Goal: Information Seeking & Learning: Learn about a topic

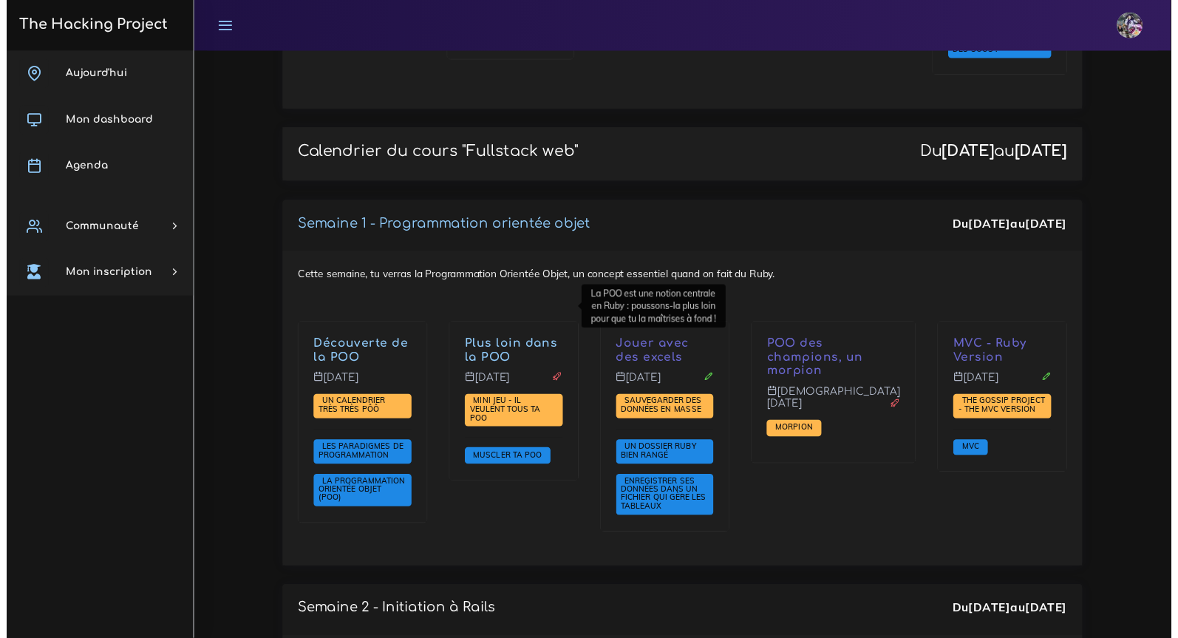
scroll to position [1916, 0]
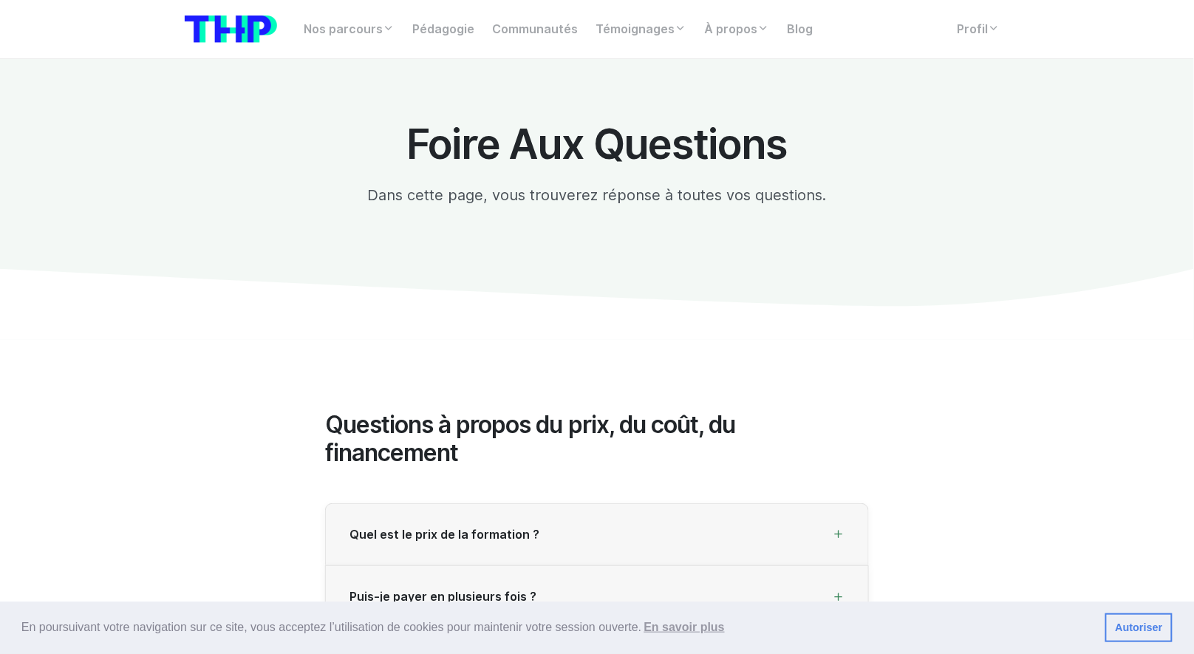
click at [972, 44] on div "Nos parcours Tous nos parcours index Découvrez votre futur arbre de compétences…" at bounding box center [597, 29] width 842 height 35
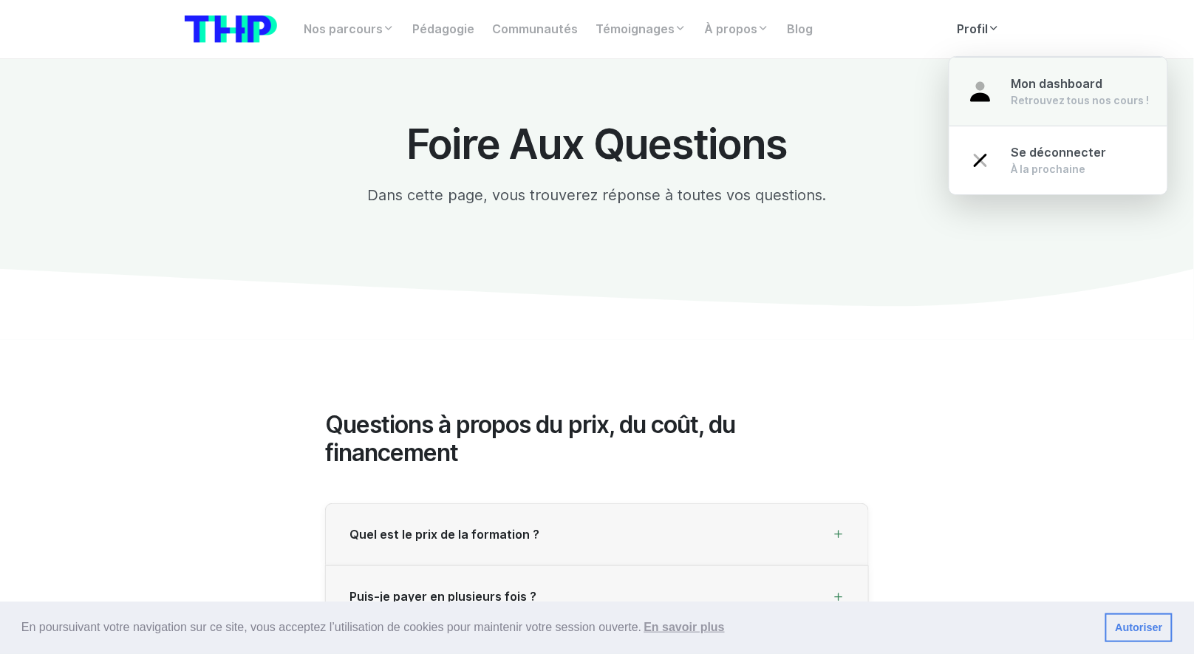
click at [1011, 93] on div "Retrouvez tous nos cours !" at bounding box center [1080, 100] width 138 height 15
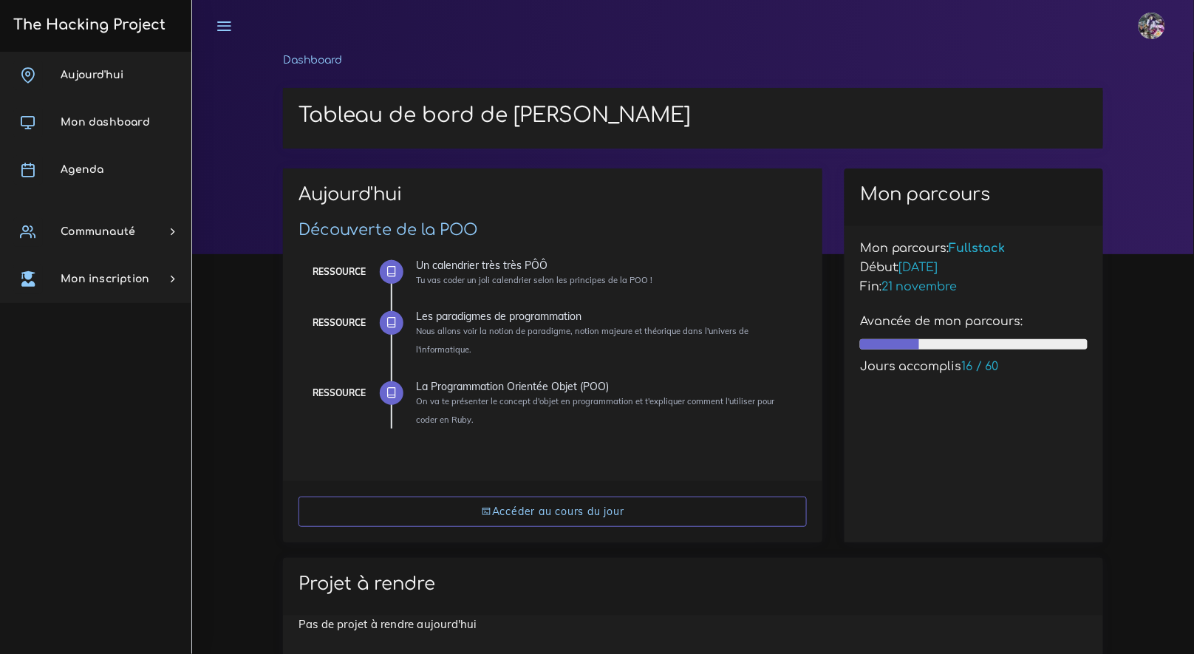
scroll to position [3, 0]
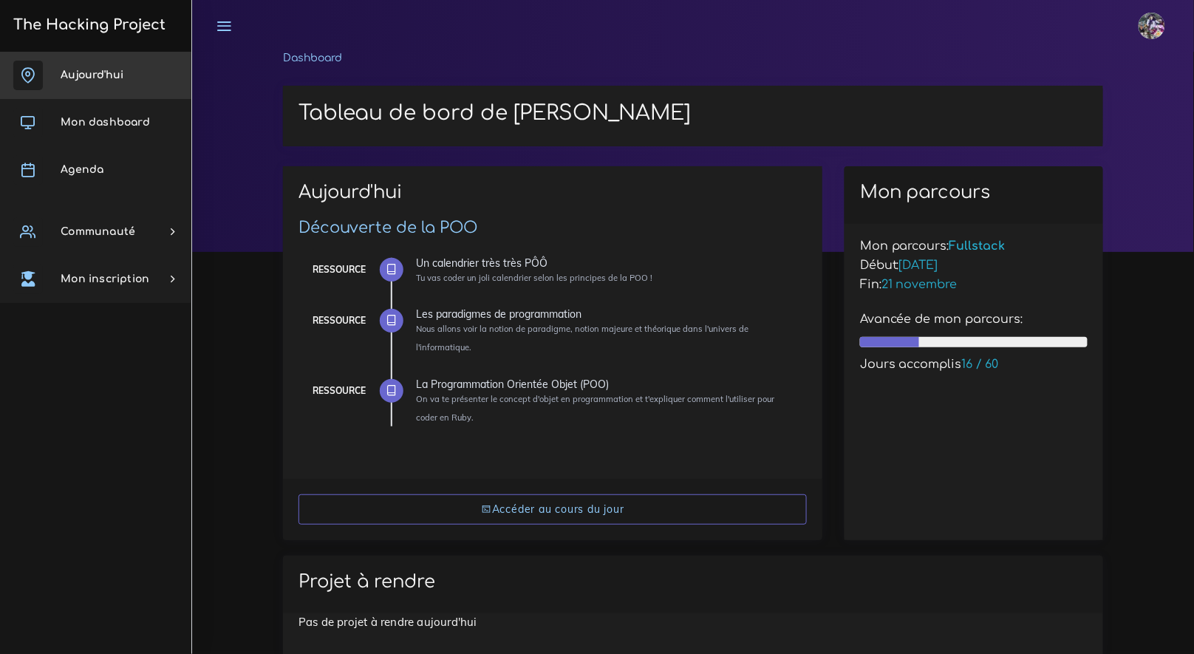
click at [67, 93] on link "Aujourd'hui" at bounding box center [95, 75] width 191 height 47
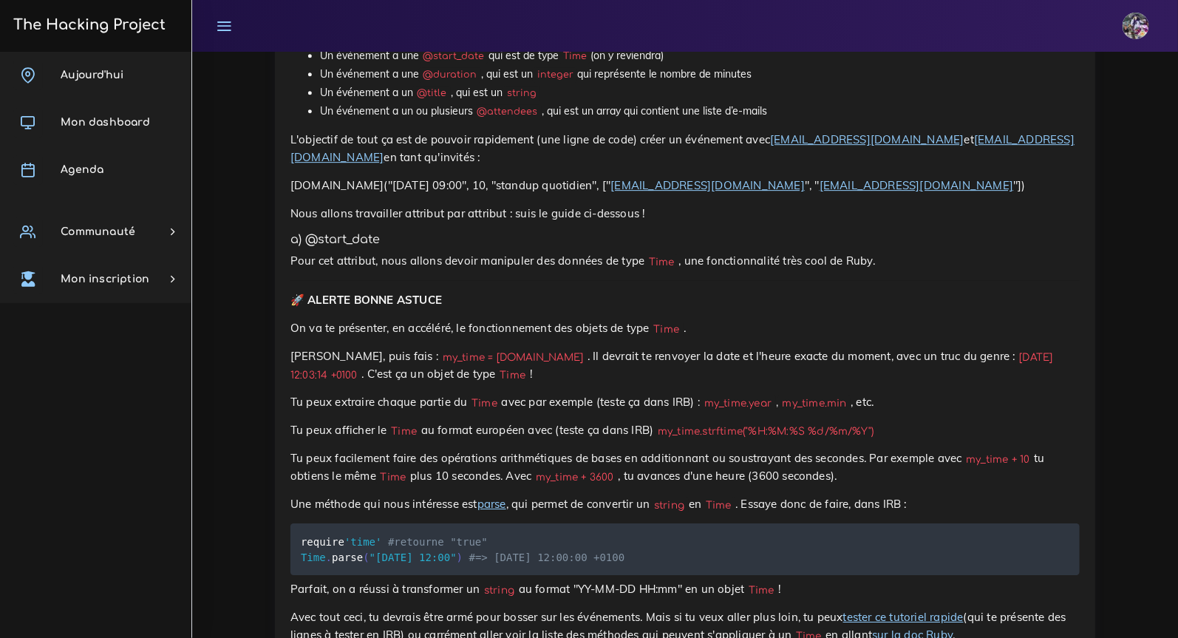
scroll to position [2101, 0]
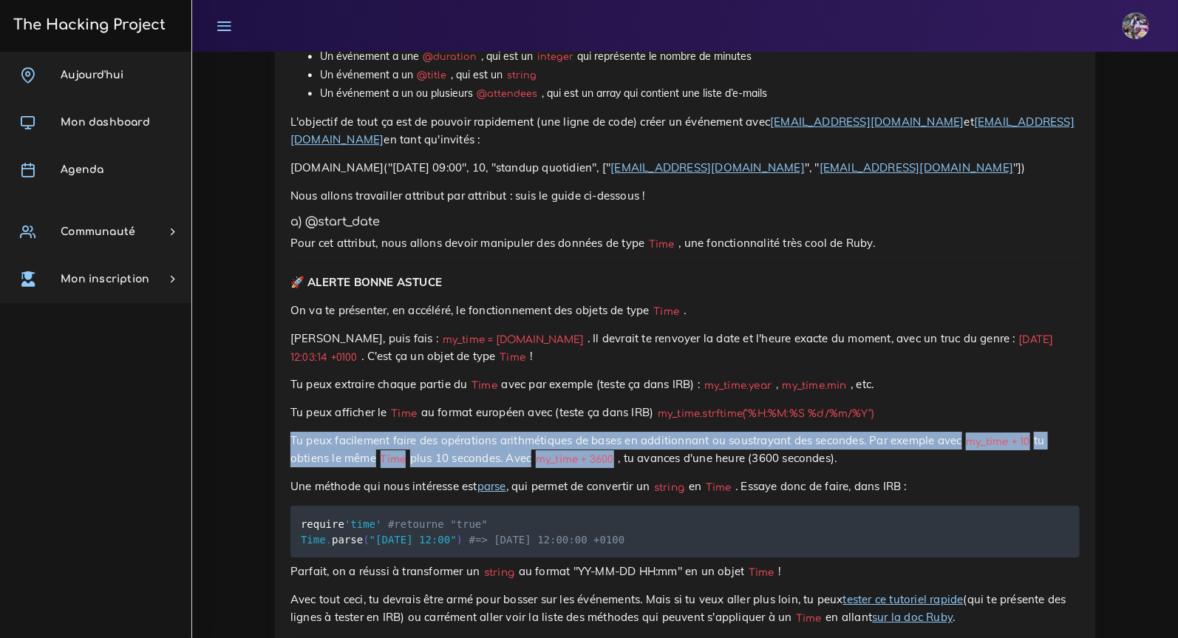
drag, startPoint x: 409, startPoint y: 417, endPoint x: 623, endPoint y: 430, distance: 214.7
click at [623, 431] on p "Tu peux facilement faire des opérations arithmétiques de bases en additionnant …" at bounding box center [684, 448] width 789 height 35
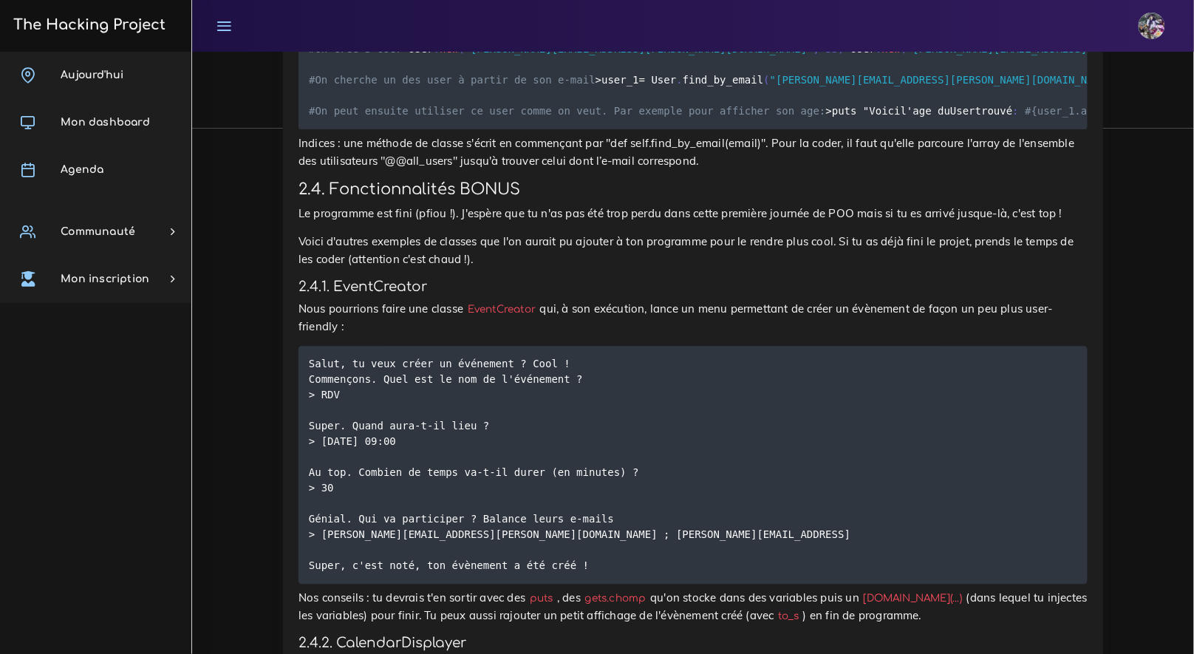
scroll to position [4324, 0]
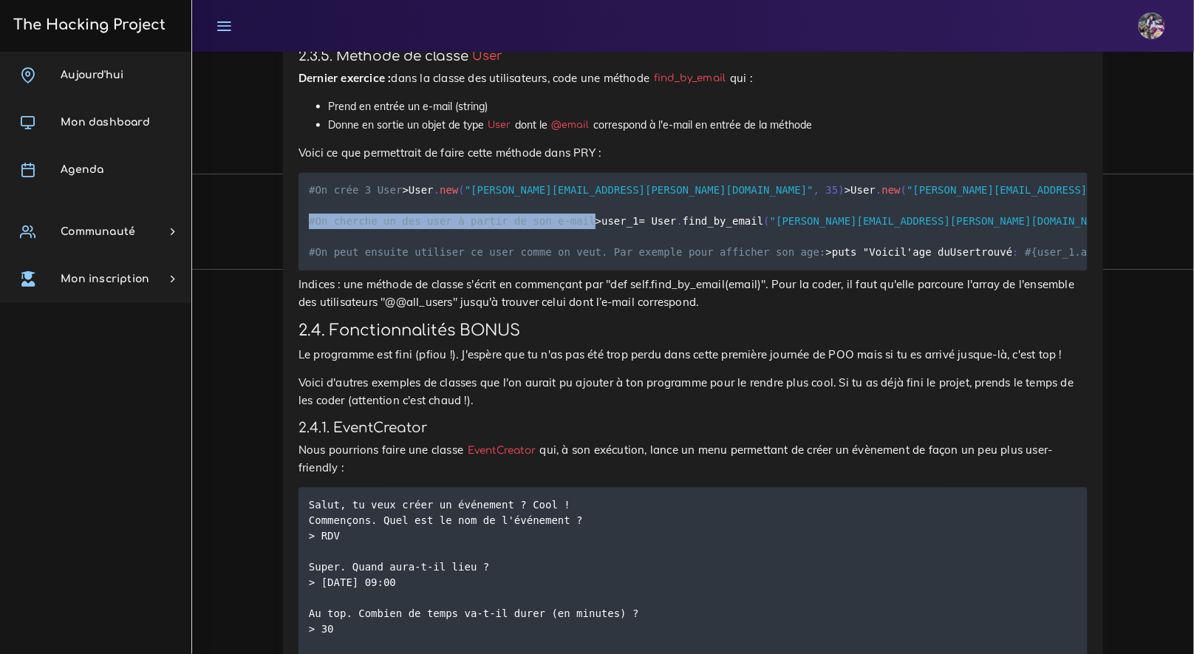
drag, startPoint x: 307, startPoint y: 258, endPoint x: 607, endPoint y: 260, distance: 299.2
click at [607, 260] on pre "#On crée 3 User > User . new ( "julie@julie.com" , 35 ) > User . new ( "jean@je…" at bounding box center [692, 222] width 789 height 98
copy span "#On cherche un des user à partir de son e-mail"
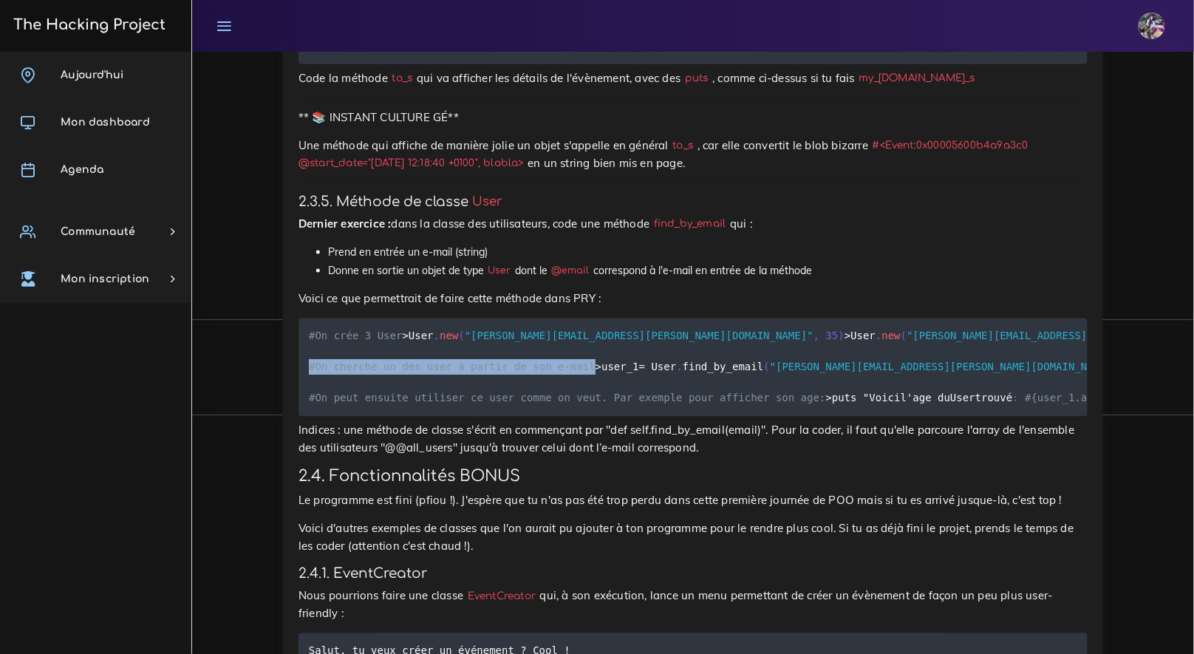
scroll to position [4194, 0]
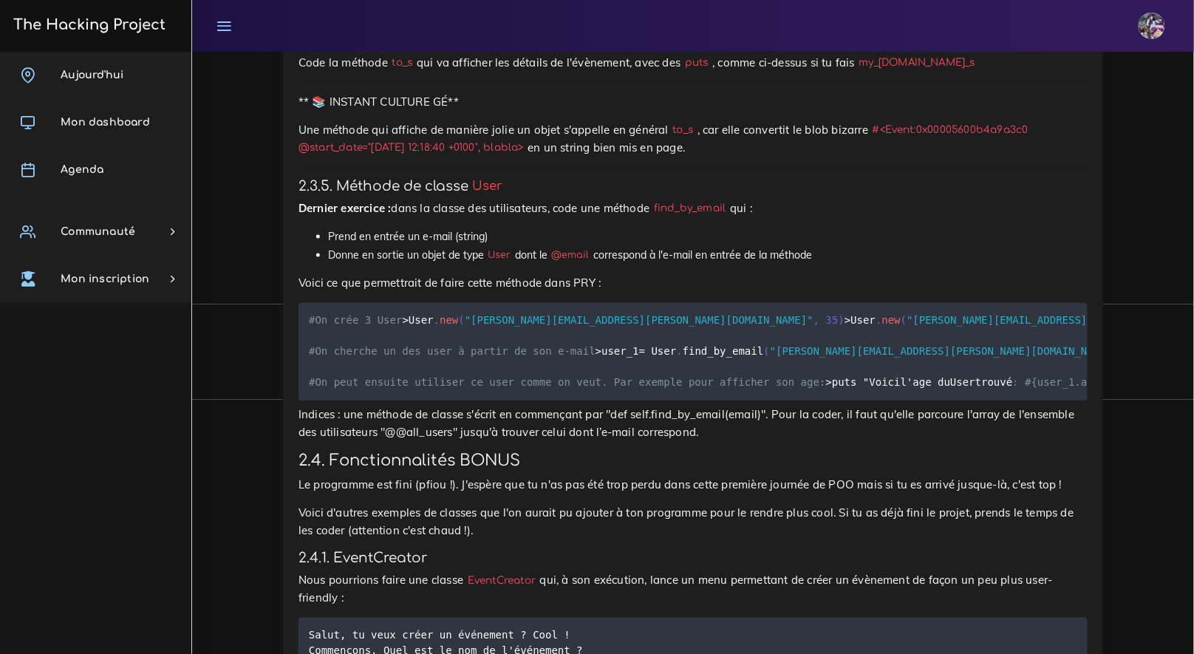
click at [311, 208] on p "Dernier exercice : dans la classe des utilisateurs, code une méthode find_by_em…" at bounding box center [692, 208] width 789 height 18
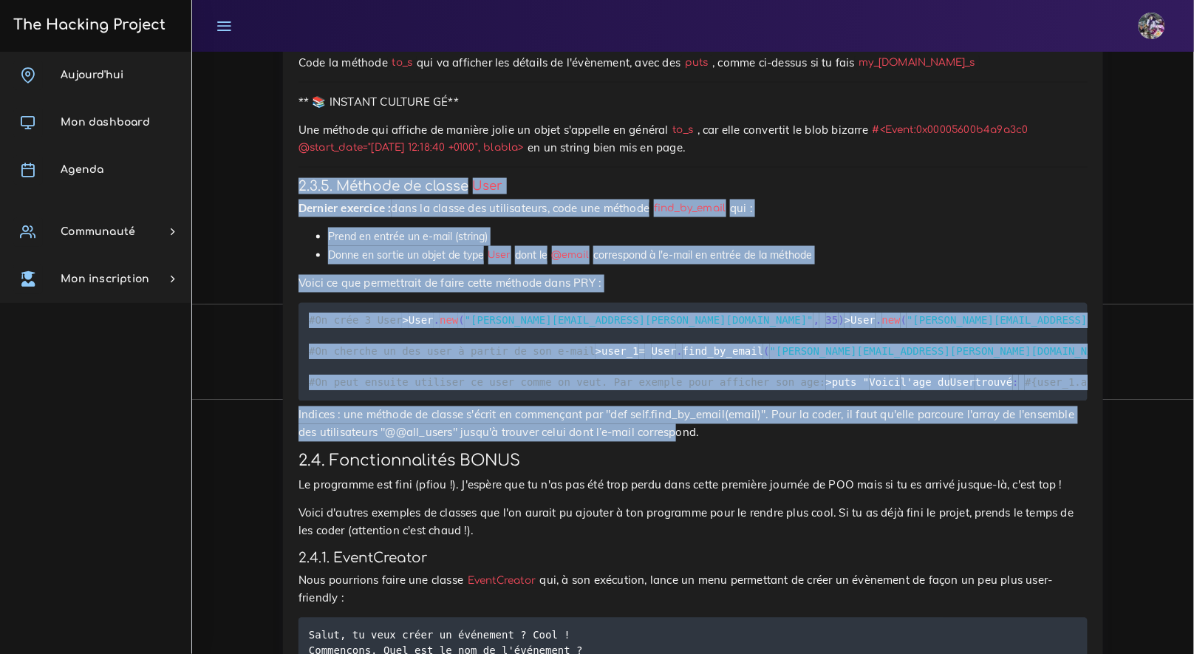
drag, startPoint x: 298, startPoint y: 173, endPoint x: 679, endPoint y: 506, distance: 505.8
click at [679, 442] on p "Indices : une méthode de classe s'écrit en commençant par "def self.find_by_ema…" at bounding box center [692, 423] width 789 height 35
drag, startPoint x: 751, startPoint y: 502, endPoint x: 296, endPoint y: 174, distance: 560.6
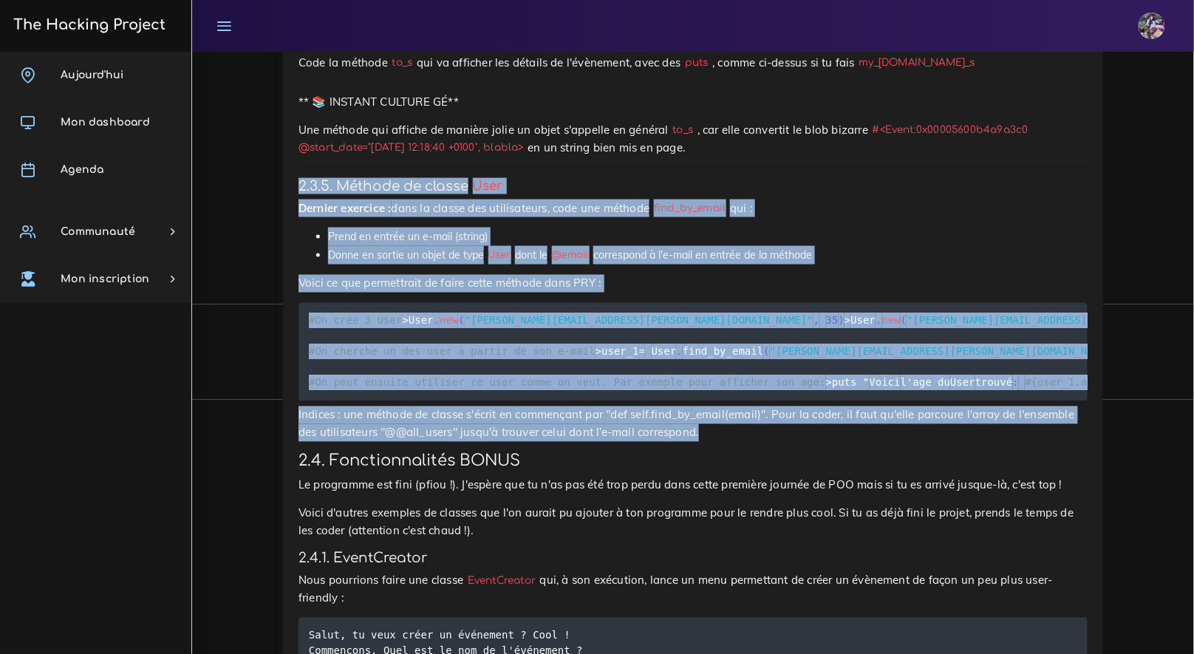
copy div "2.3.5. Méthode de classe User Dernier exercice : dans la classe des utilisateur…"
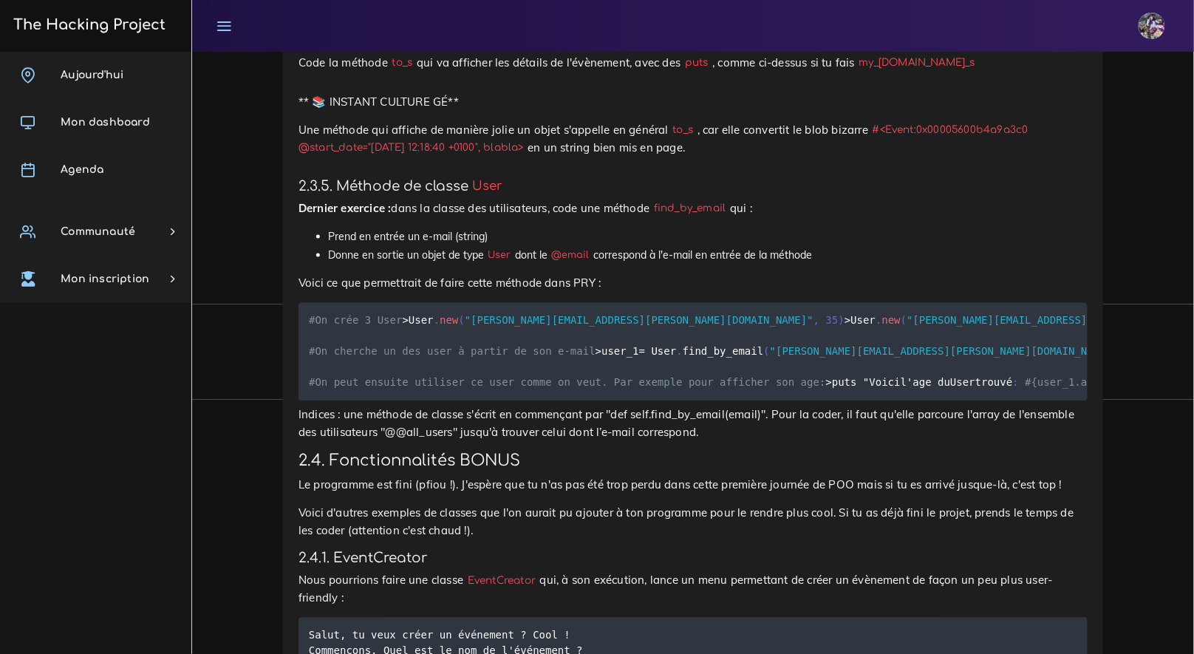
click at [680, 281] on p "Voici ce que permettrait de faire cette méthode dans PRY :" at bounding box center [692, 284] width 789 height 18
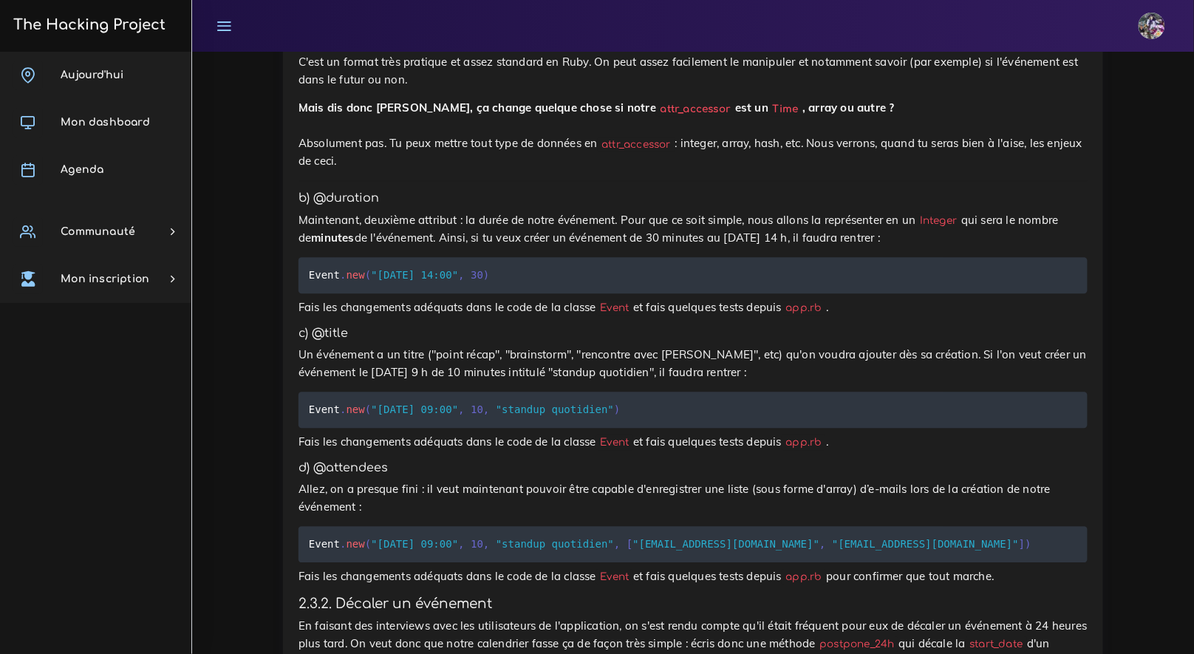
scroll to position [2805, 0]
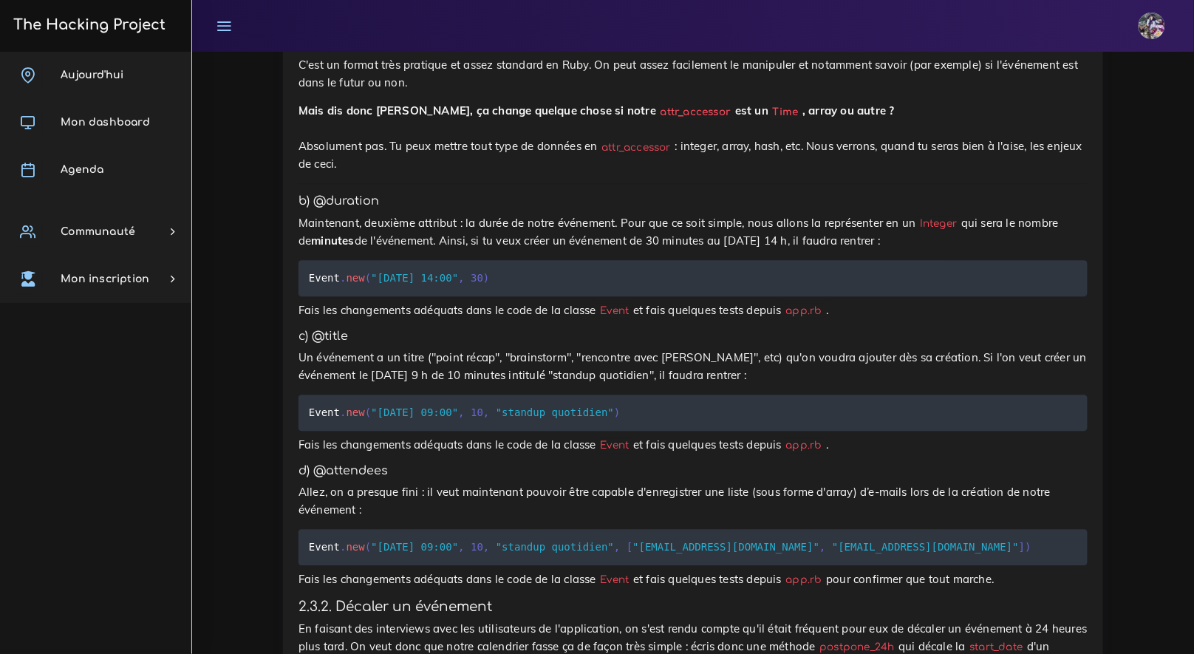
click at [298, 160] on div "Un calendrier très très PÔÔ Tu vas coder un joli calendrier selon les principes…" at bounding box center [692, 541] width 789 height 5501
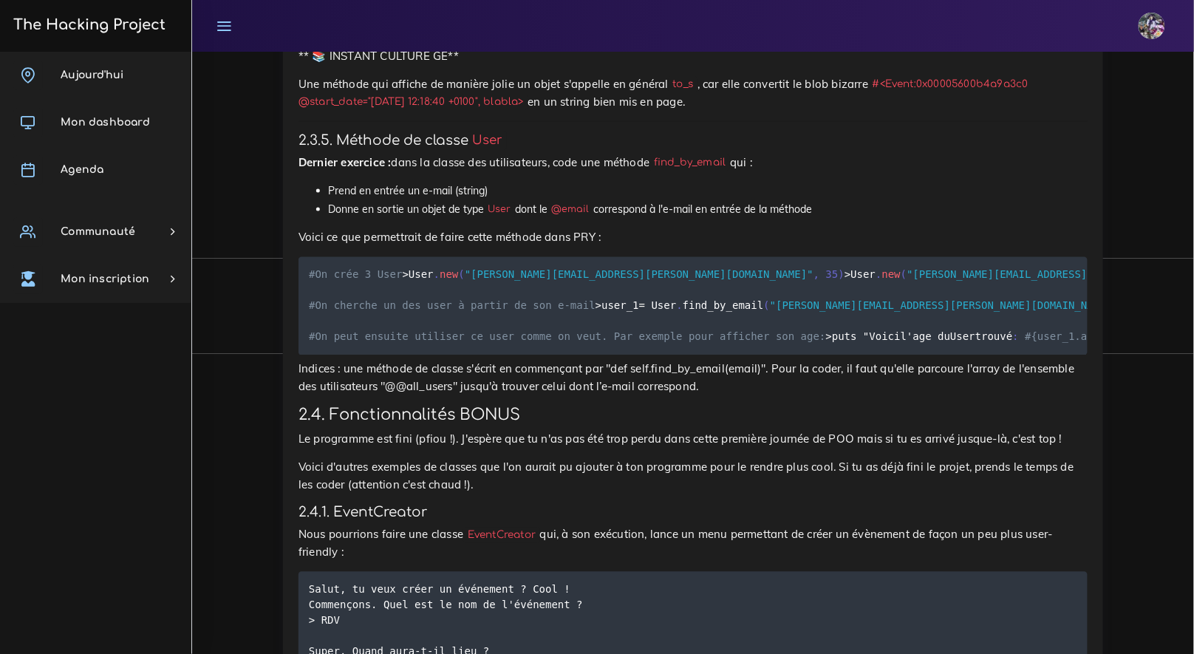
scroll to position [4239, 0]
click at [103, 117] on span "Mon dashboard" at bounding box center [105, 122] width 89 height 11
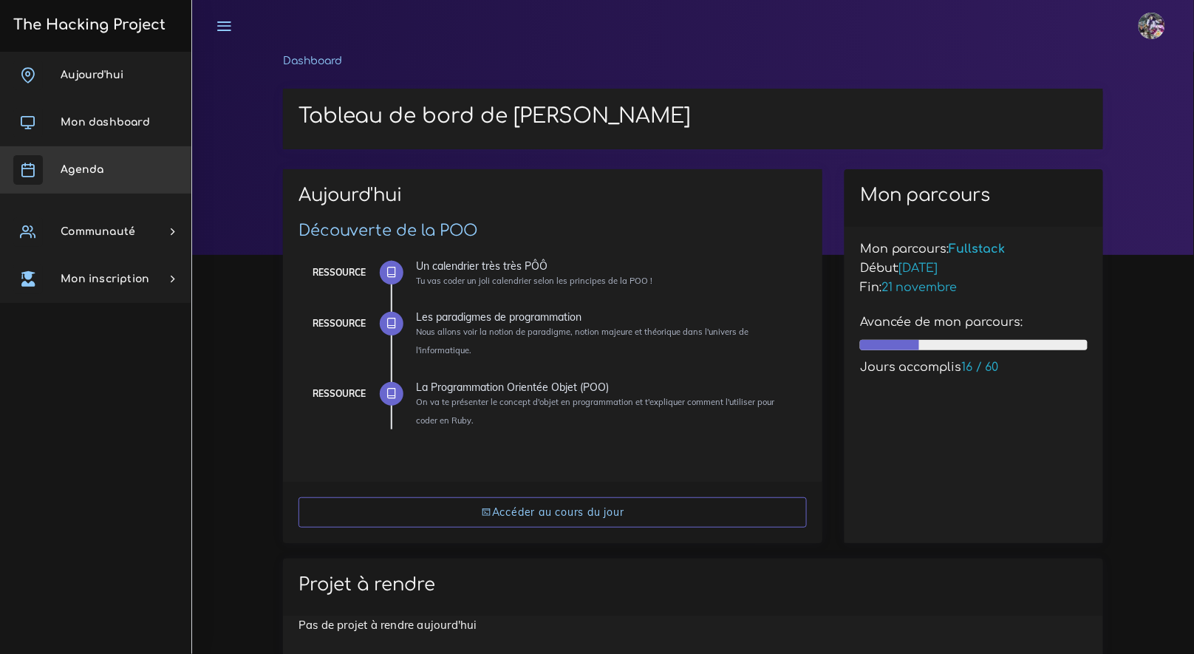
click at [108, 158] on link "Agenda" at bounding box center [95, 169] width 191 height 47
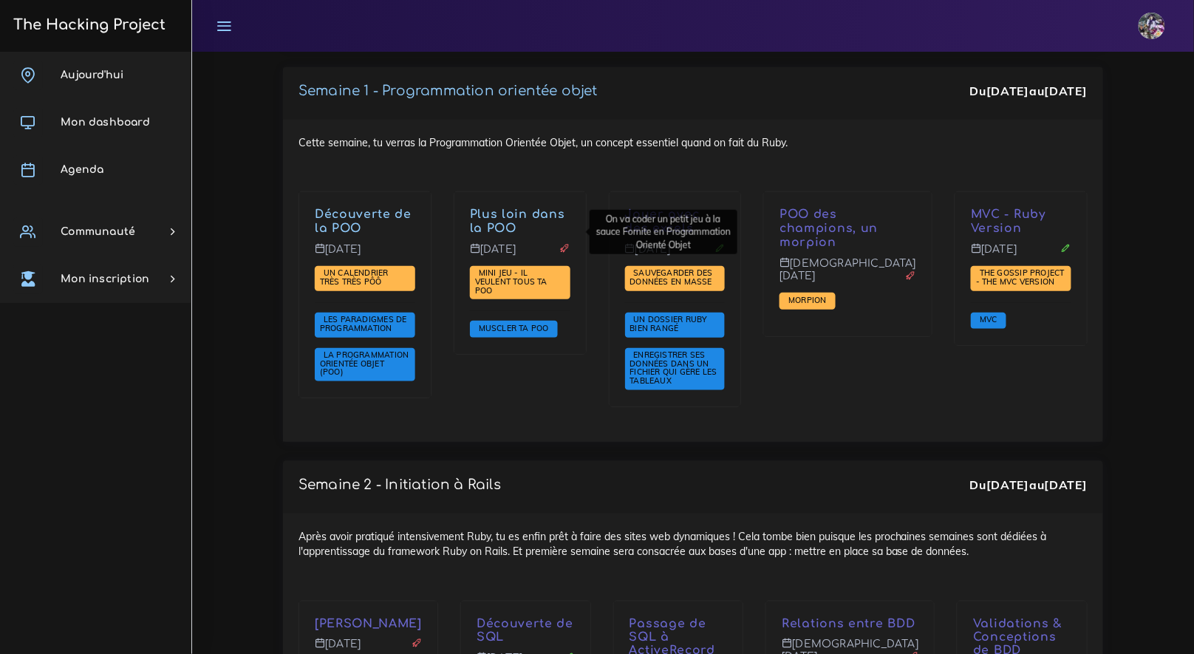
scroll to position [2052, 0]
click at [513, 268] on span "Mini jeu - il veulent tous ta POO" at bounding box center [511, 281] width 72 height 27
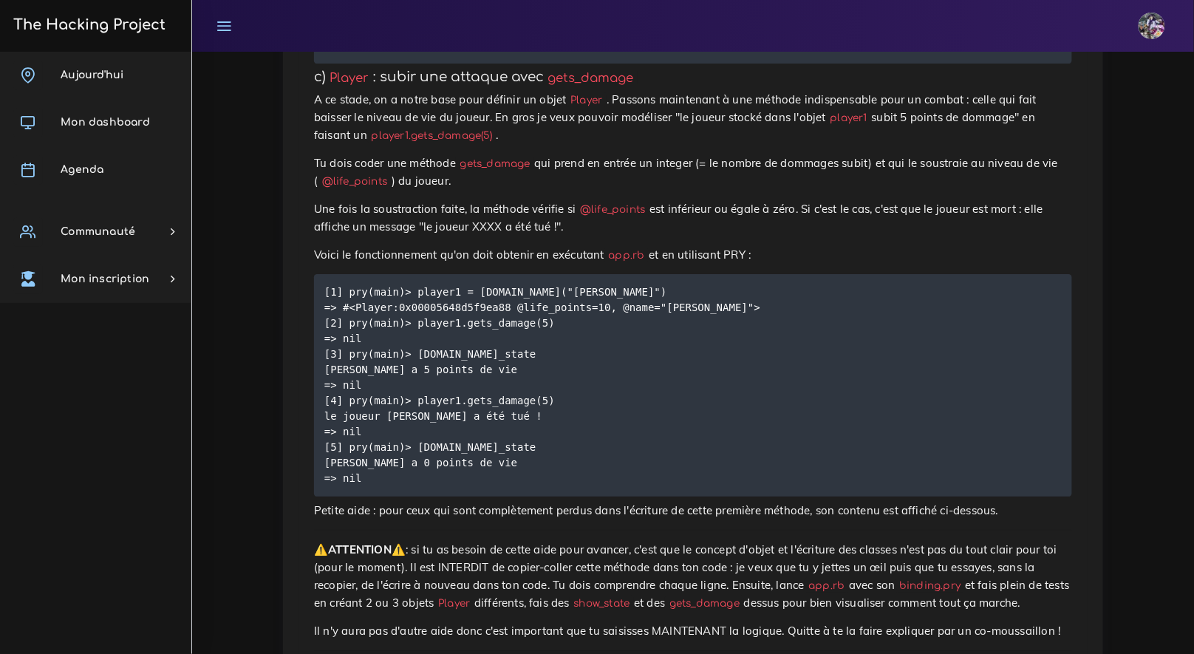
scroll to position [1526, 0]
